Goal: Task Accomplishment & Management: Complete application form

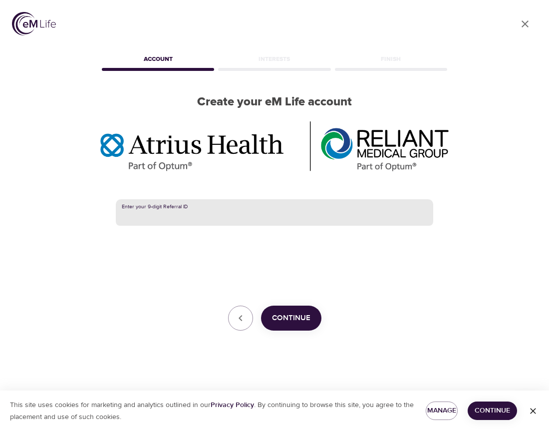
paste input "385647655"
type input "385647655"
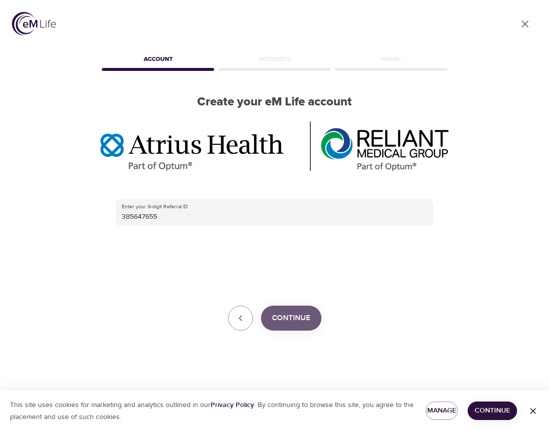
click at [291, 317] on span "Continue" at bounding box center [291, 318] width 38 height 13
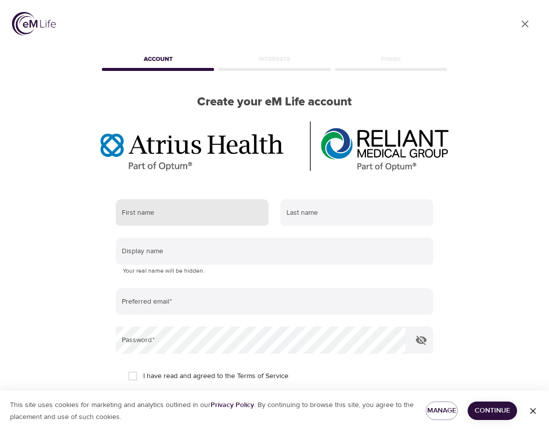
click at [180, 207] on input "text" at bounding box center [192, 212] width 153 height 27
type input "Peter"
type input "Eldredge"
type input "pekeld@gmail.com"
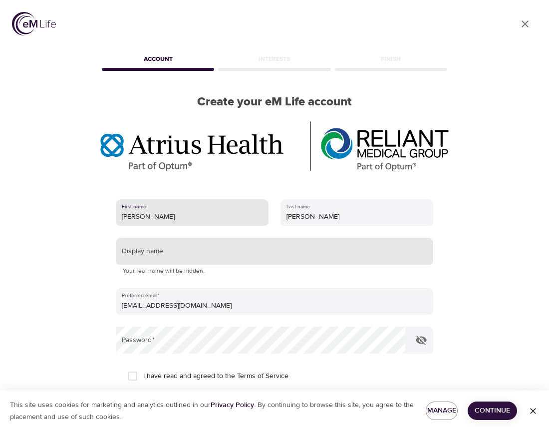
click at [199, 253] on input "text" at bounding box center [275, 251] width 318 height 27
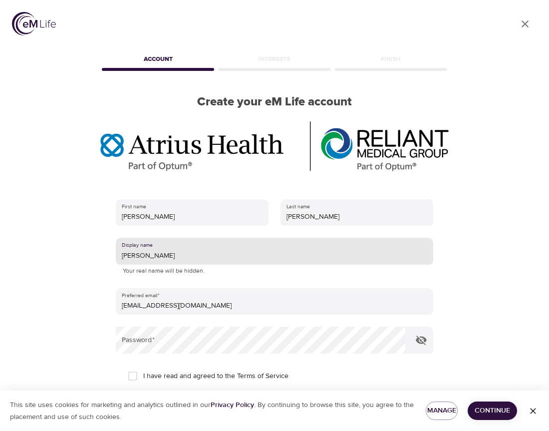
type input "Peter"
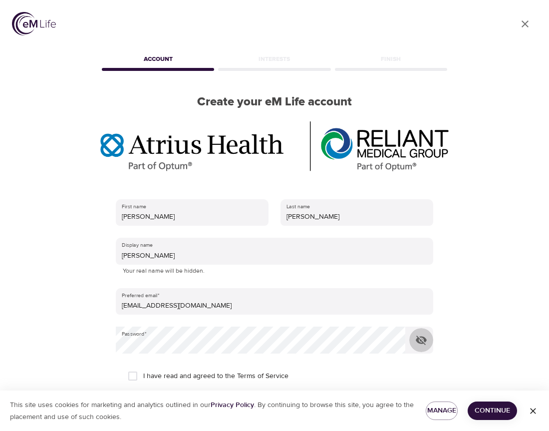
click at [134, 376] on input "I have read and agreed to the Terms of Service" at bounding box center [132, 376] width 21 height 21
checkbox input "true"
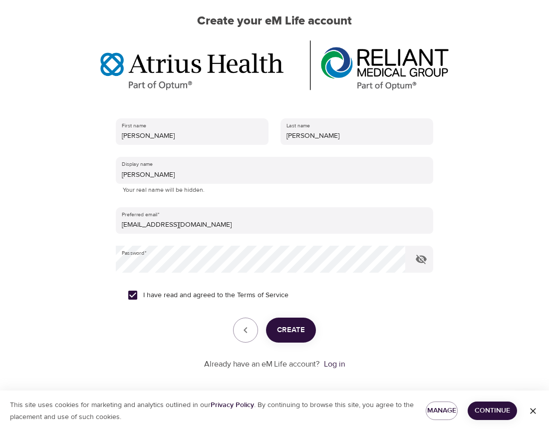
scroll to position [86, 0]
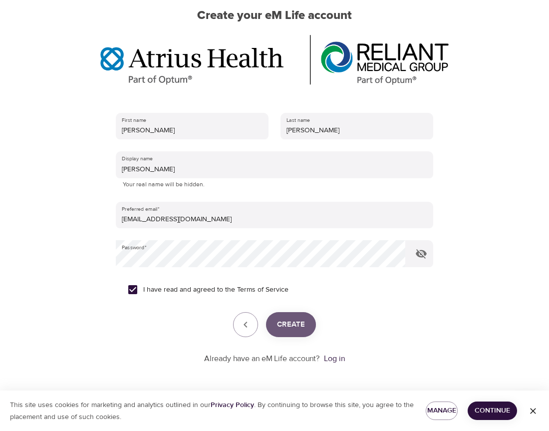
click at [291, 322] on span "Create" at bounding box center [291, 324] width 28 height 13
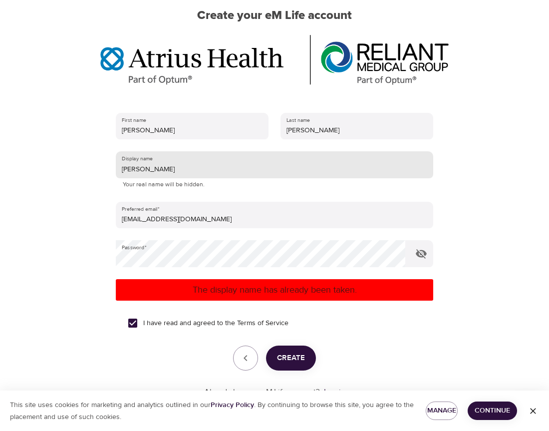
click at [183, 172] on input "Peter" at bounding box center [275, 164] width 318 height 27
type input "P"
type input "Feldspa"
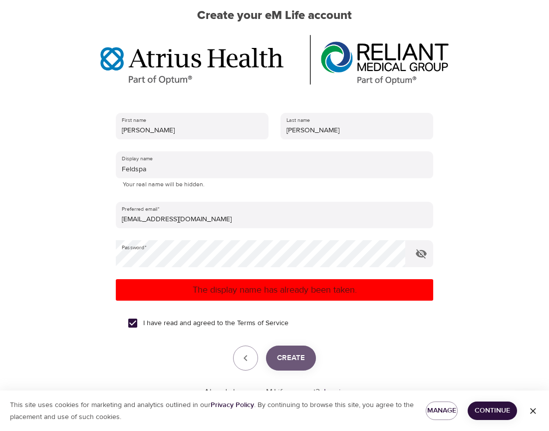
click at [289, 353] on span "Create" at bounding box center [291, 358] width 28 height 13
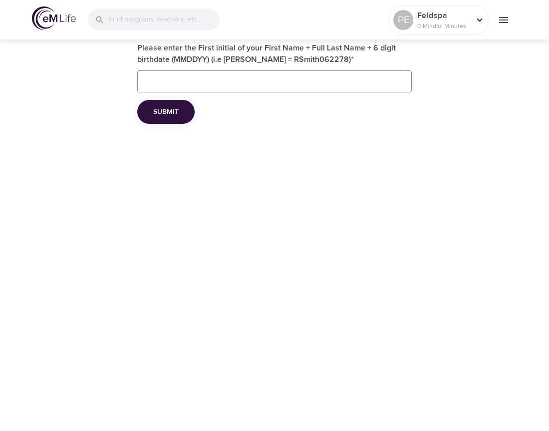
click at [161, 85] on input "Please enter the First initial of your First Name + Full Last Name + 6 digit bi…" at bounding box center [274, 81] width 275 height 22
type input "PEldredge11181957"
click at [162, 110] on span "Submit" at bounding box center [165, 112] width 25 height 12
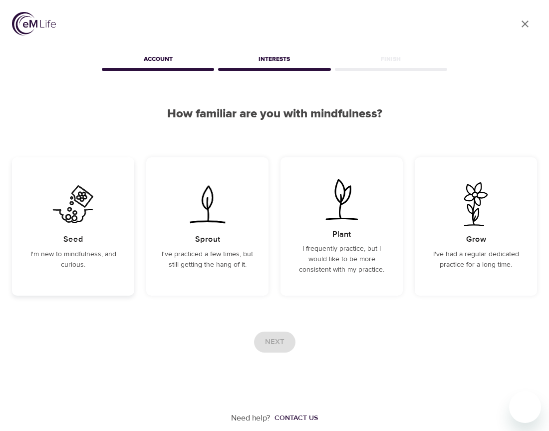
click at [95, 200] on img at bounding box center [73, 204] width 50 height 44
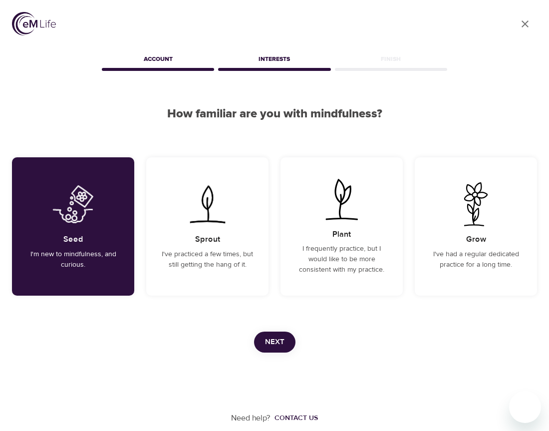
click at [276, 341] on span "Next" at bounding box center [274, 342] width 19 height 13
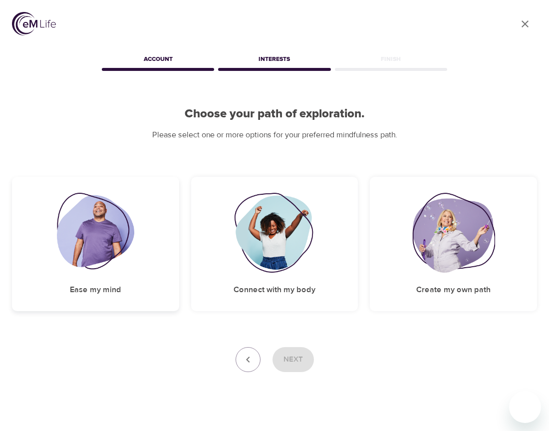
click at [107, 244] on img at bounding box center [95, 233] width 77 height 80
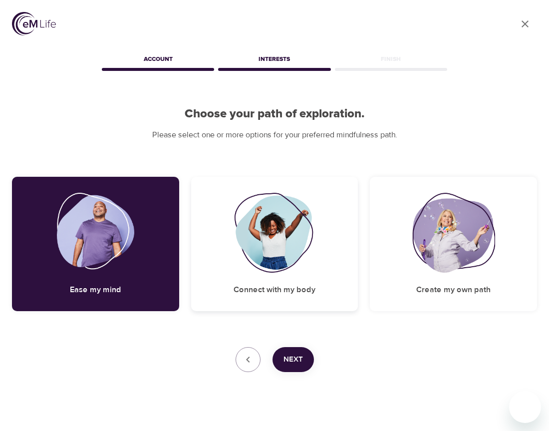
click at [289, 252] on img at bounding box center [274, 233] width 81 height 80
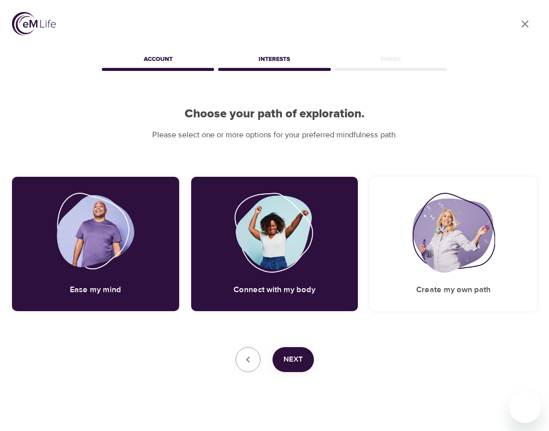
click at [301, 356] on span "Next" at bounding box center [293, 359] width 19 height 13
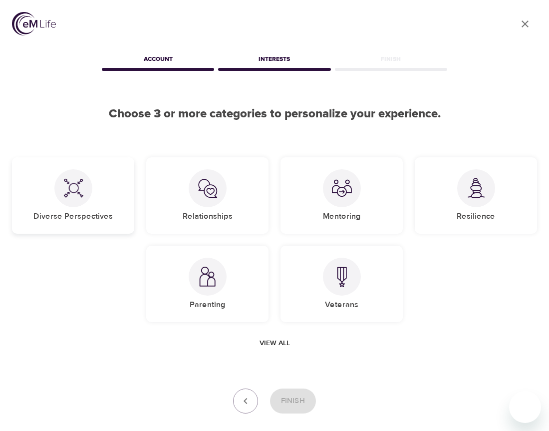
click at [92, 193] on div "Diverse Perspectives" at bounding box center [73, 195] width 122 height 76
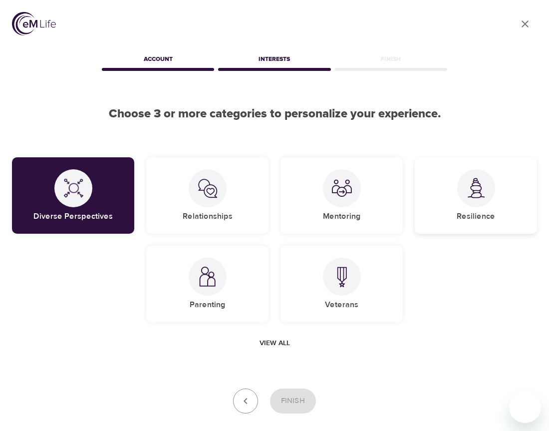
click at [478, 207] on div "Resilience" at bounding box center [476, 195] width 122 height 76
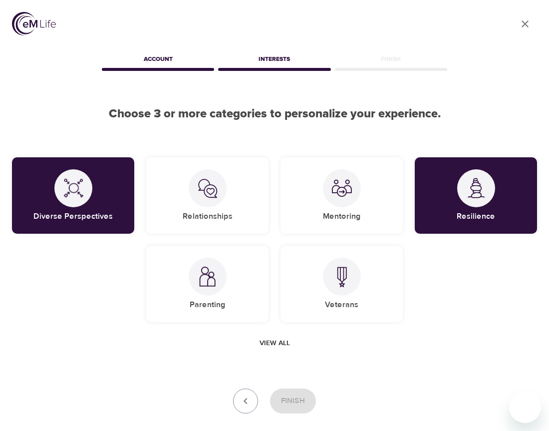
click at [276, 346] on span "View all" at bounding box center [275, 343] width 30 height 12
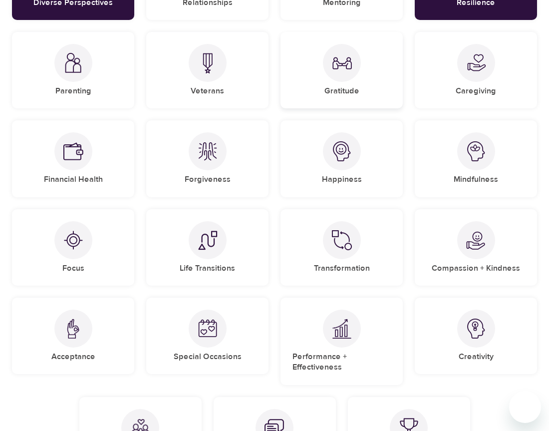
scroll to position [210, 0]
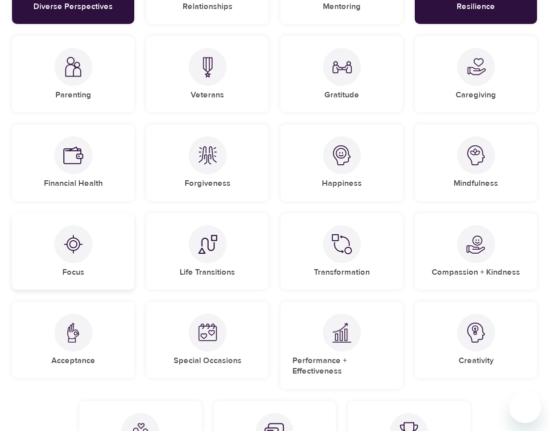
click at [81, 263] on div "Focus" at bounding box center [73, 251] width 122 height 76
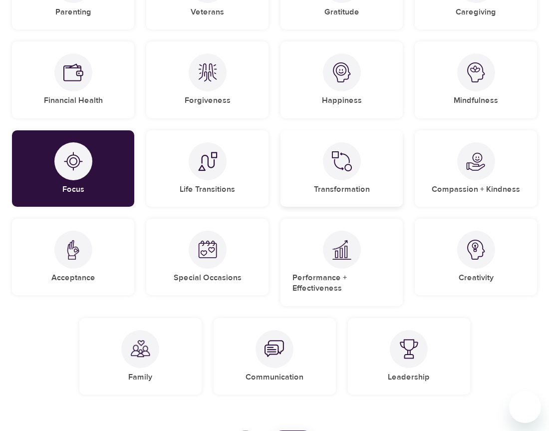
scroll to position [294, 0]
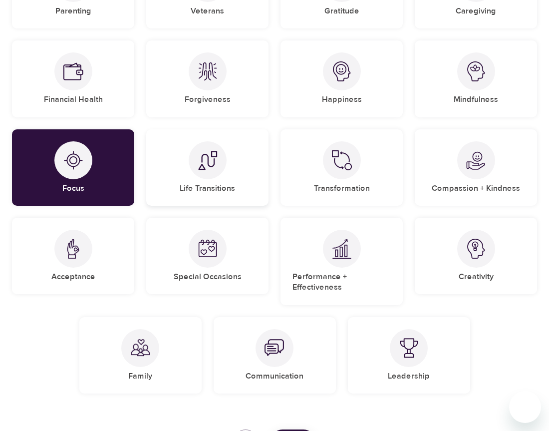
click at [217, 181] on div "Life Transitions" at bounding box center [207, 167] width 122 height 76
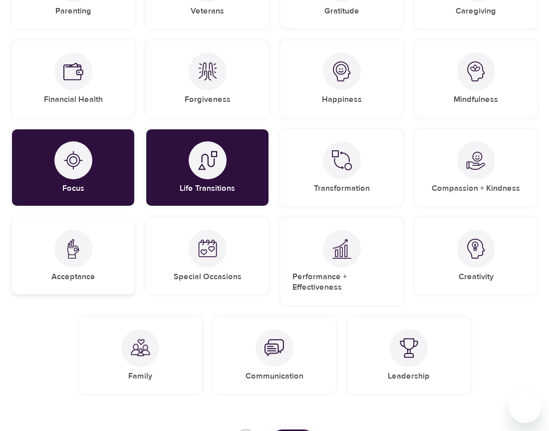
click at [93, 264] on div "Acceptance" at bounding box center [73, 256] width 122 height 76
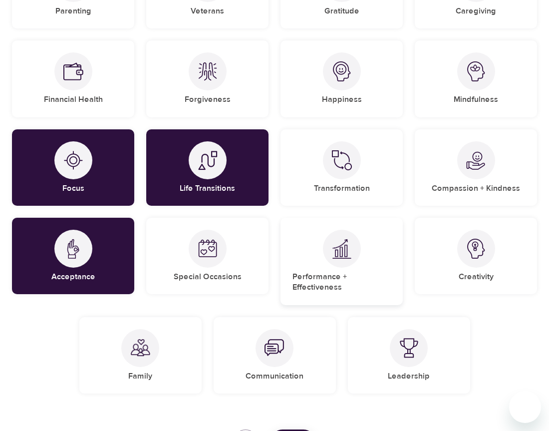
click at [343, 261] on div at bounding box center [342, 249] width 38 height 38
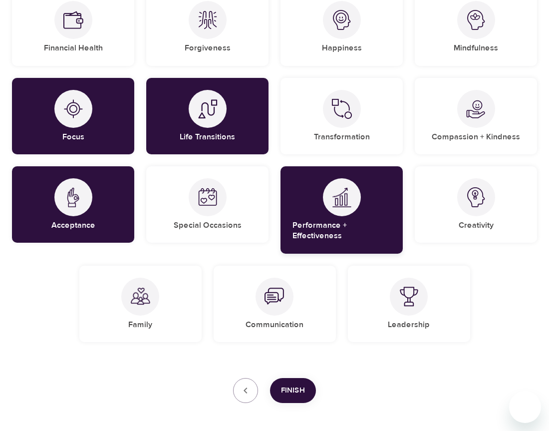
scroll to position [388, 0]
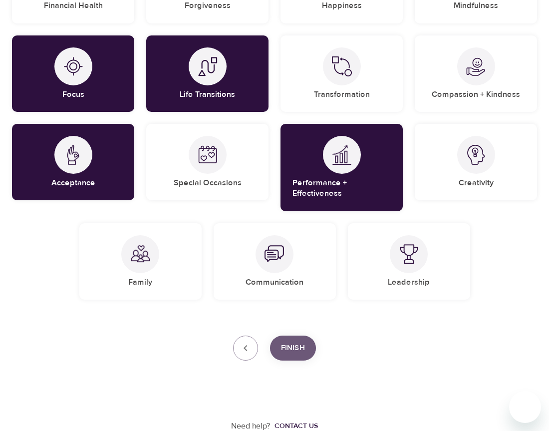
click at [294, 341] on button "Finish" at bounding box center [293, 348] width 46 height 25
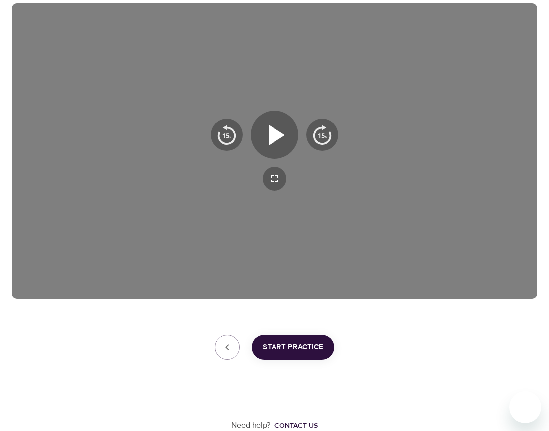
scroll to position [172, 0]
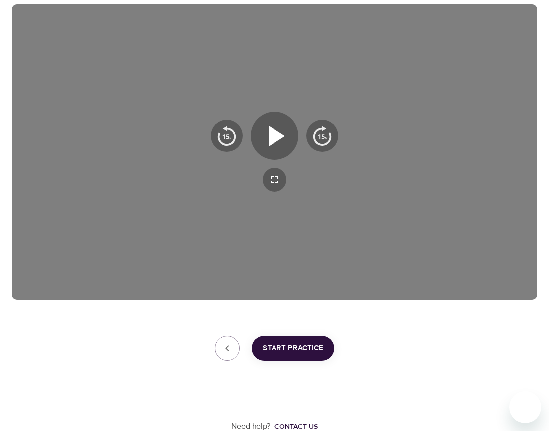
click at [293, 345] on span "Start Practice" at bounding box center [293, 348] width 61 height 13
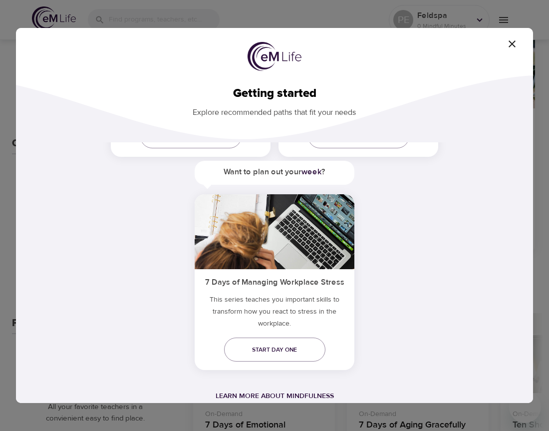
scroll to position [211, 0]
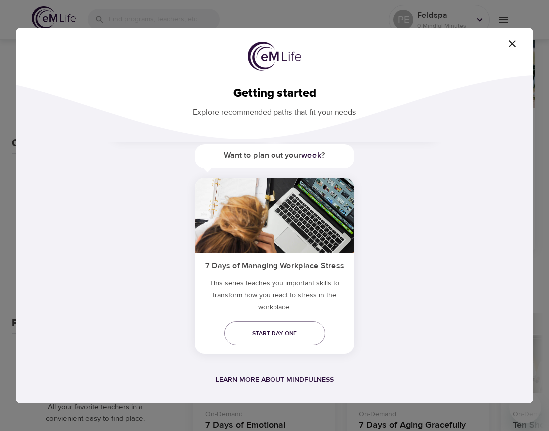
click at [513, 45] on icon "button" at bounding box center [512, 44] width 12 height 12
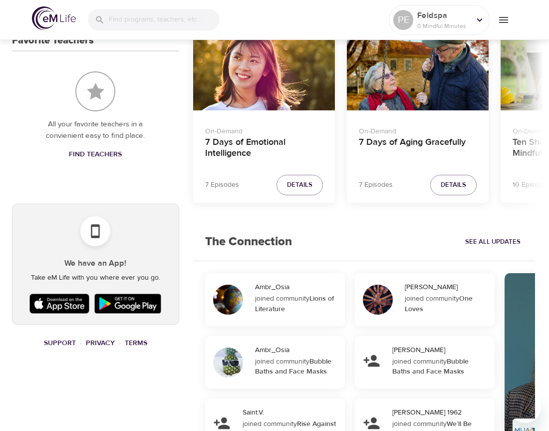
scroll to position [458, 0]
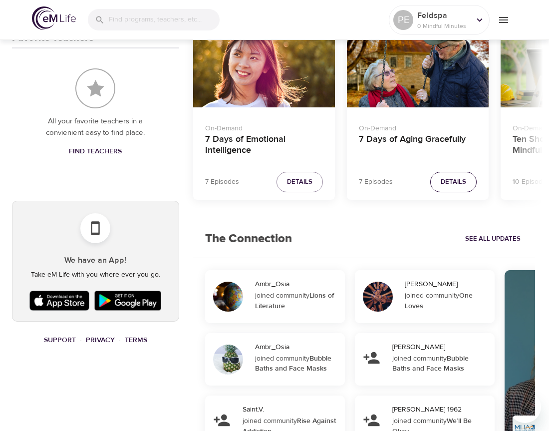
click at [454, 176] on span "Details" at bounding box center [453, 181] width 25 height 11
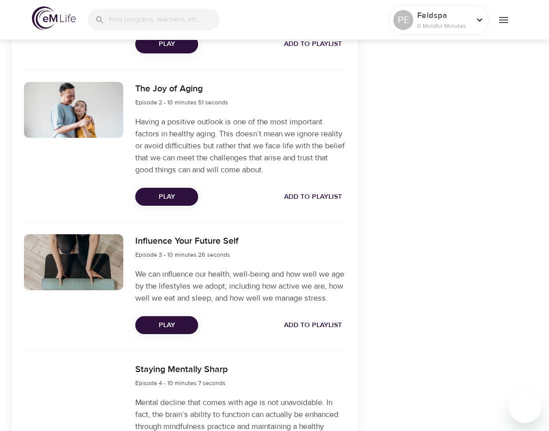
scroll to position [481, 0]
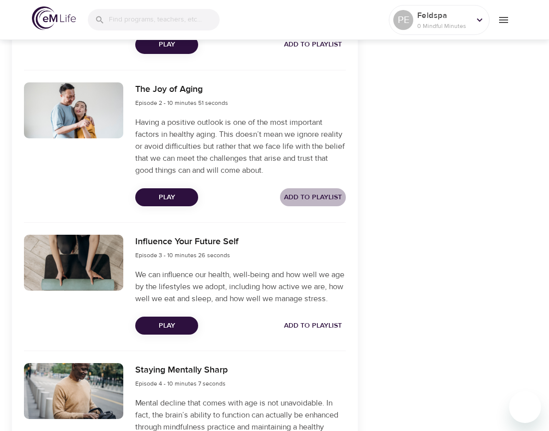
click at [324, 193] on span "Add to Playlist" at bounding box center [313, 197] width 58 height 12
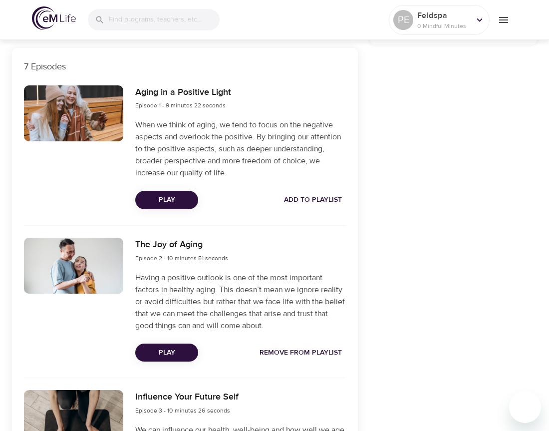
scroll to position [326, 0]
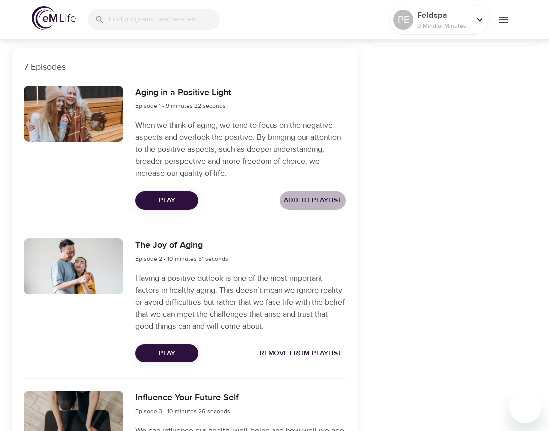
click at [320, 198] on span "Add to Playlist" at bounding box center [313, 200] width 58 height 12
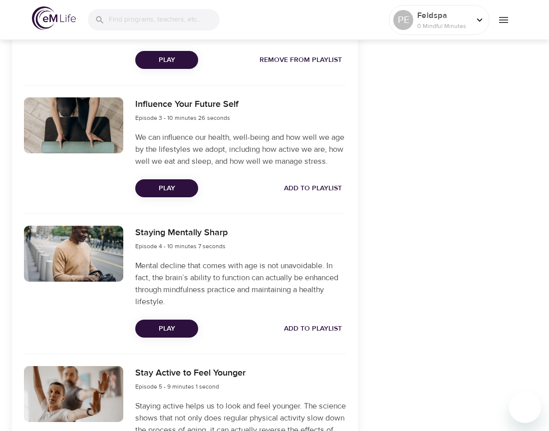
scroll to position [619, 0]
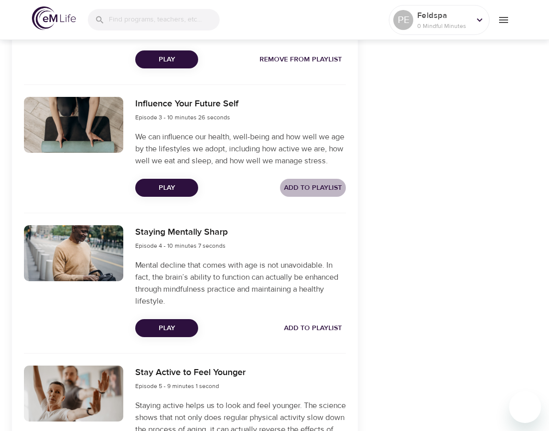
click at [324, 182] on span "Add to Playlist" at bounding box center [313, 188] width 58 height 12
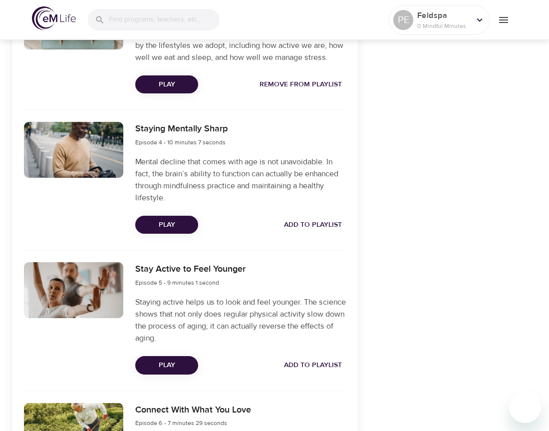
scroll to position [725, 0]
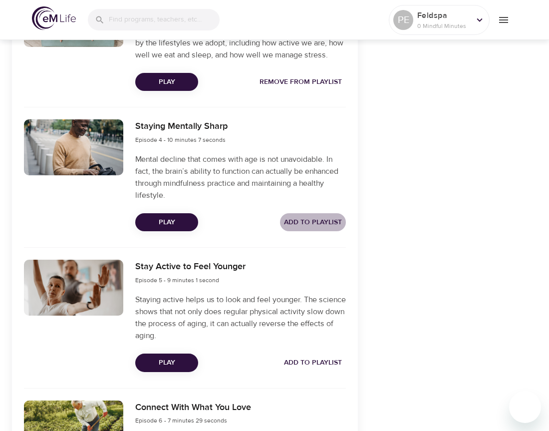
click at [314, 220] on span "Add to Playlist" at bounding box center [313, 222] width 58 height 12
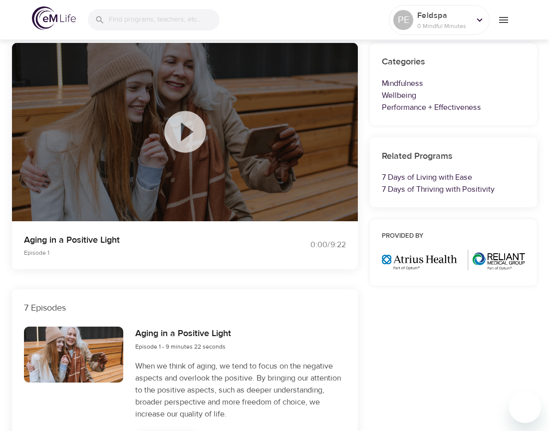
scroll to position [0, 0]
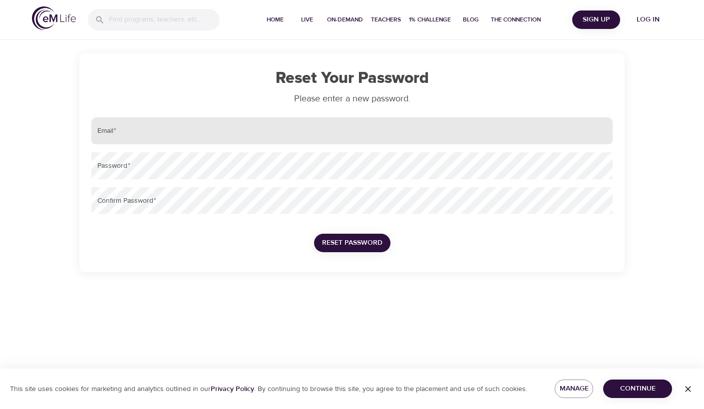
click at [325, 144] on input "email" at bounding box center [351, 130] width 521 height 27
type input "[EMAIL_ADDRESS][DOMAIN_NAME]"
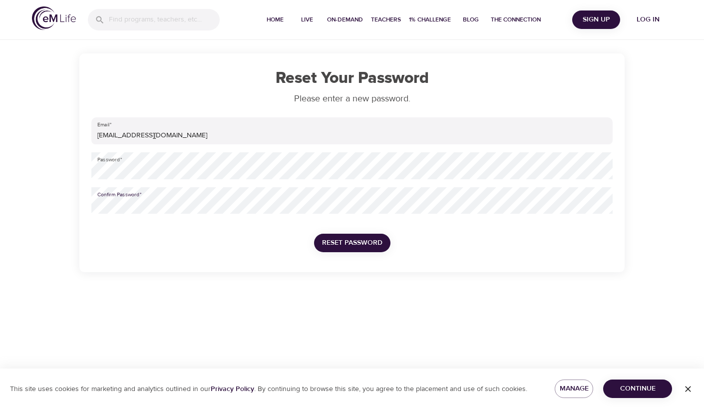
click at [354, 240] on span "Reset Password" at bounding box center [352, 243] width 60 height 12
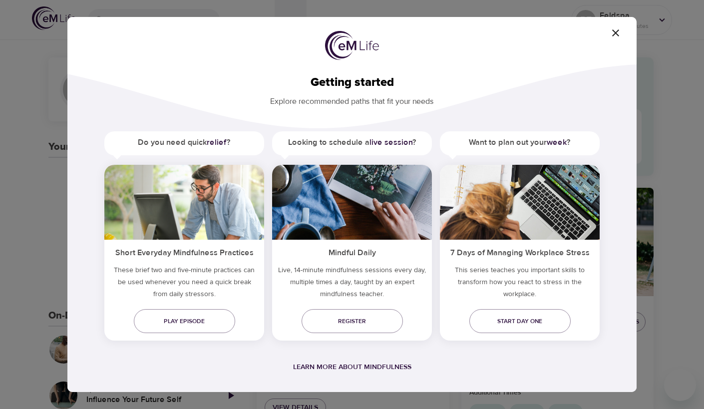
click at [614, 33] on icon "button" at bounding box center [616, 33] width 12 height 12
